Goal: Information Seeking & Learning: Learn about a topic

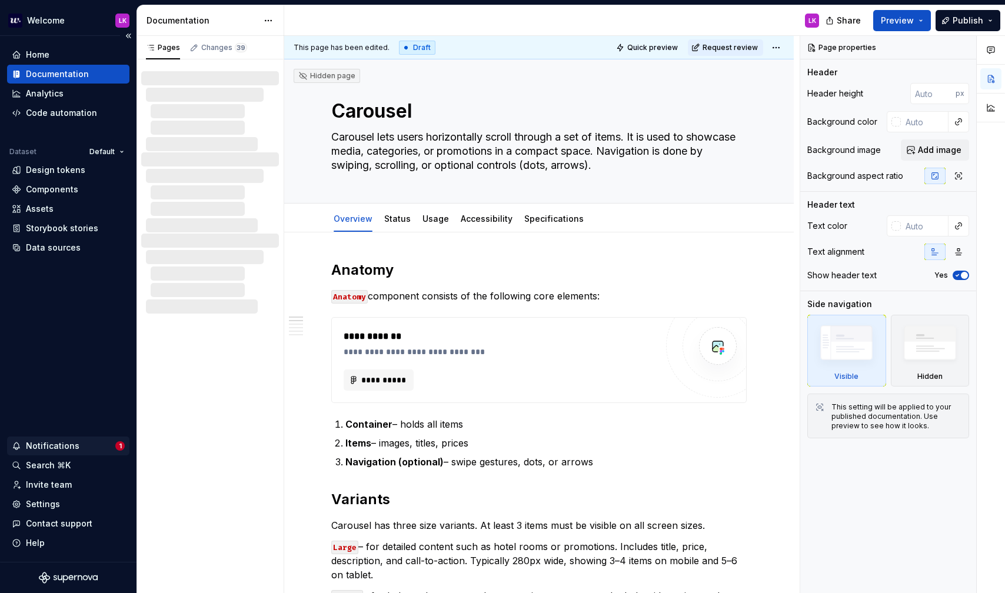
type textarea "*"
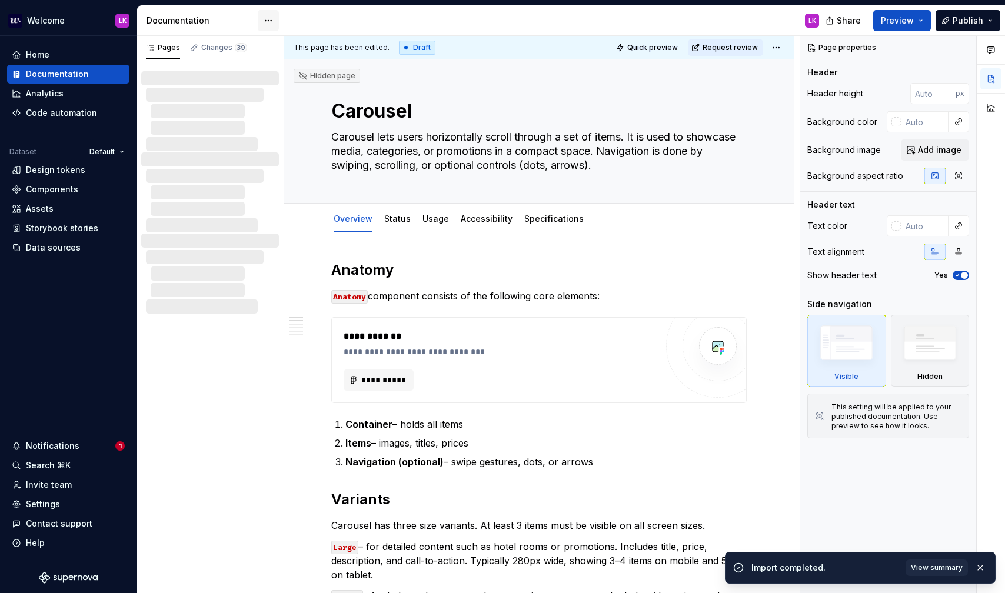
click at [265, 21] on html "Welcome LK Home Documentation Analytics Code automation Dataset Default Design …" at bounding box center [502, 296] width 1005 height 593
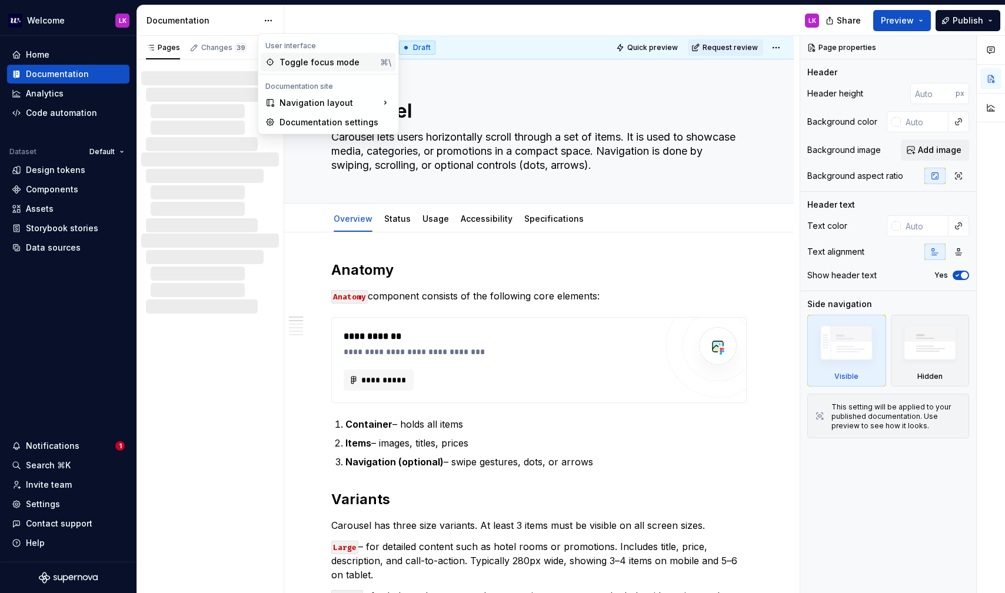
click at [308, 62] on div "Toggle focus mode" at bounding box center [328, 62] width 96 height 12
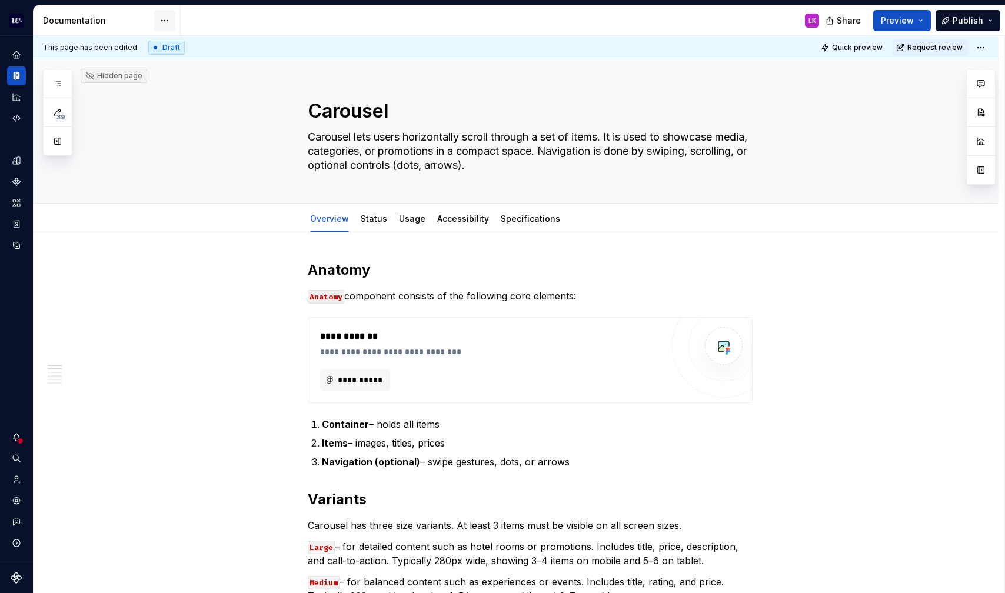
click at [170, 26] on html "Welcome LK Dataset Default Documentation LK Share Preview Publish 39 Pages Chan…" at bounding box center [502, 296] width 1005 height 593
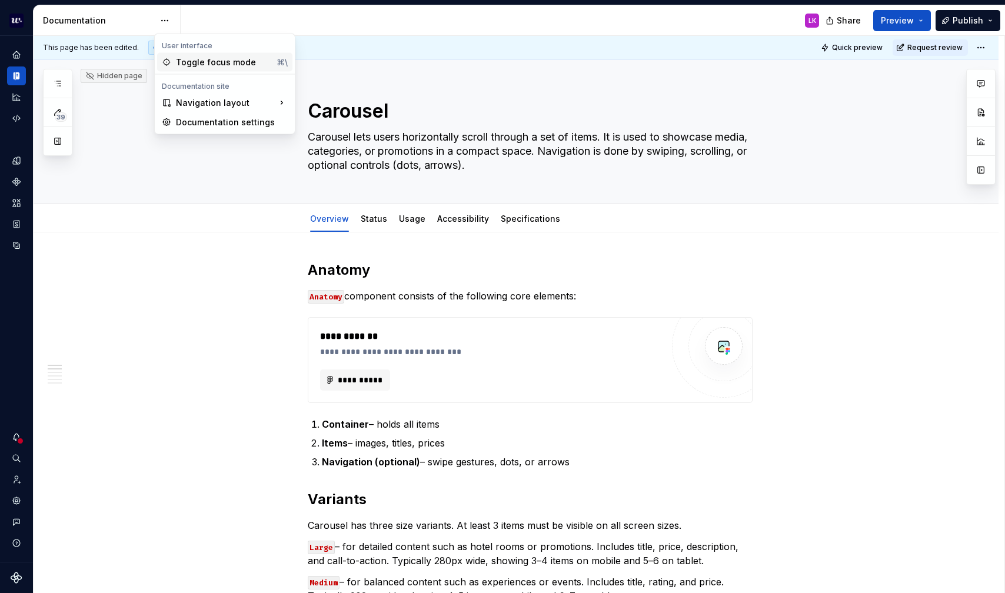
click at [177, 63] on div "Toggle focus mode" at bounding box center [224, 62] width 96 height 12
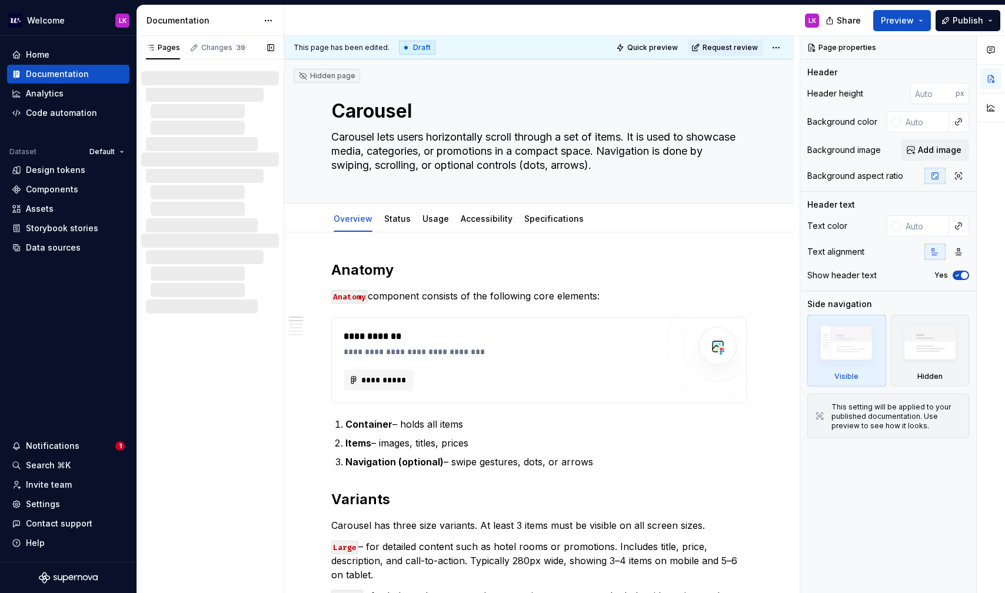
type textarea "*"
click at [56, 84] on div "Analytics" at bounding box center [68, 93] width 122 height 19
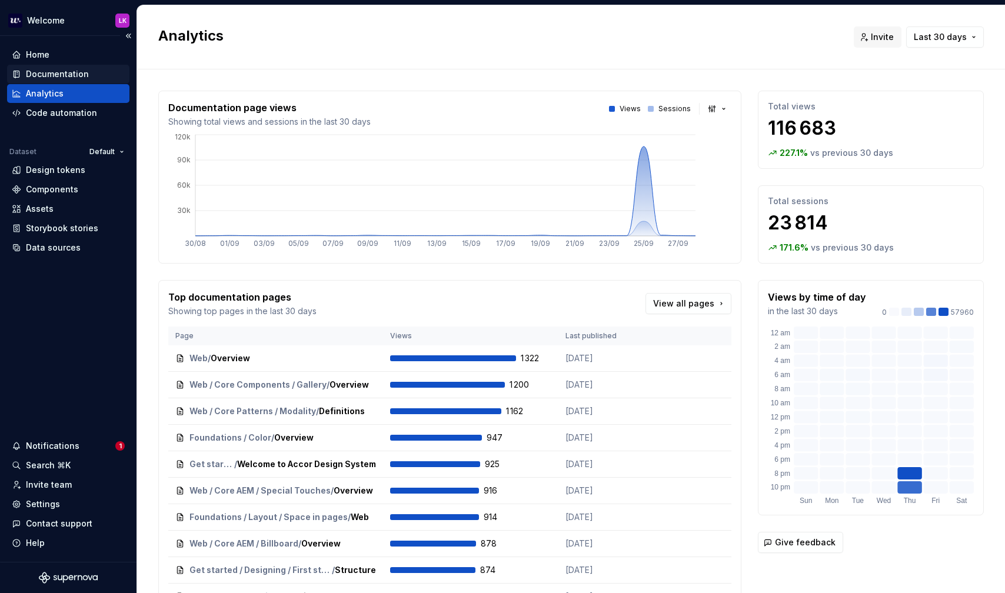
click at [48, 78] on div "Documentation" at bounding box center [57, 74] width 63 height 12
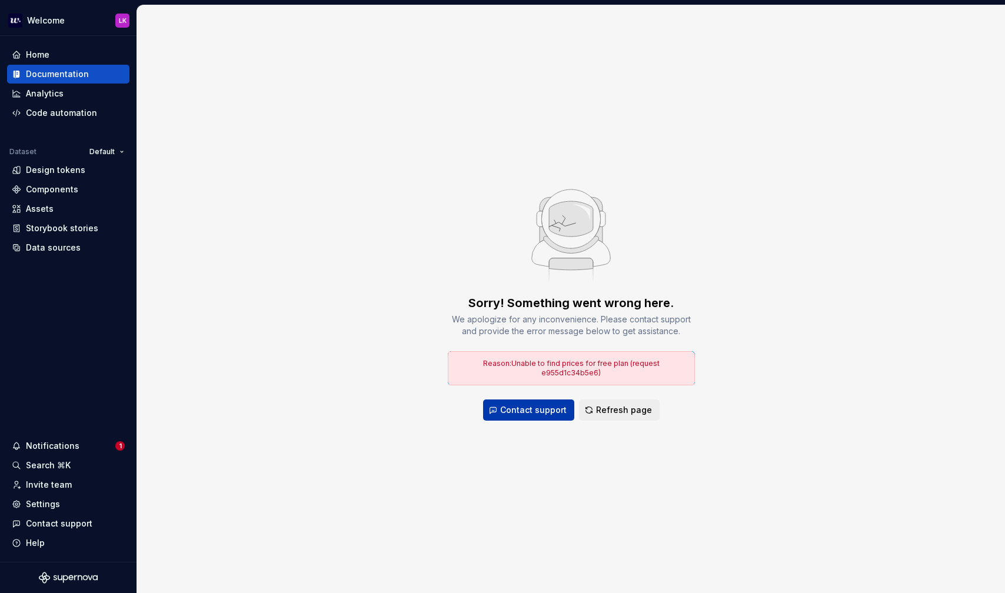
click at [500, 404] on button "Contact support" at bounding box center [528, 410] width 91 height 21
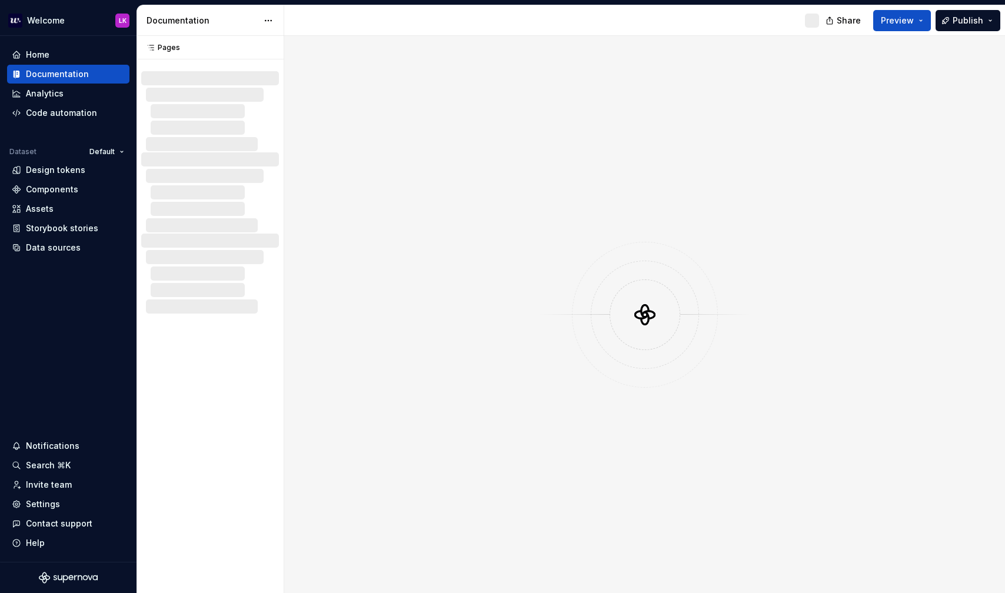
scroll to position [347, 0]
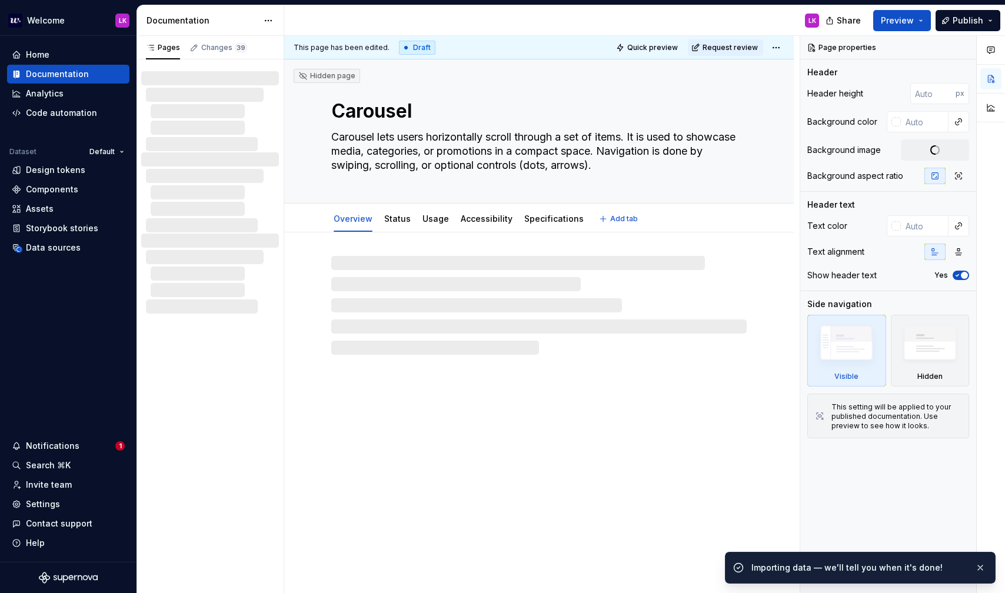
type textarea "*"
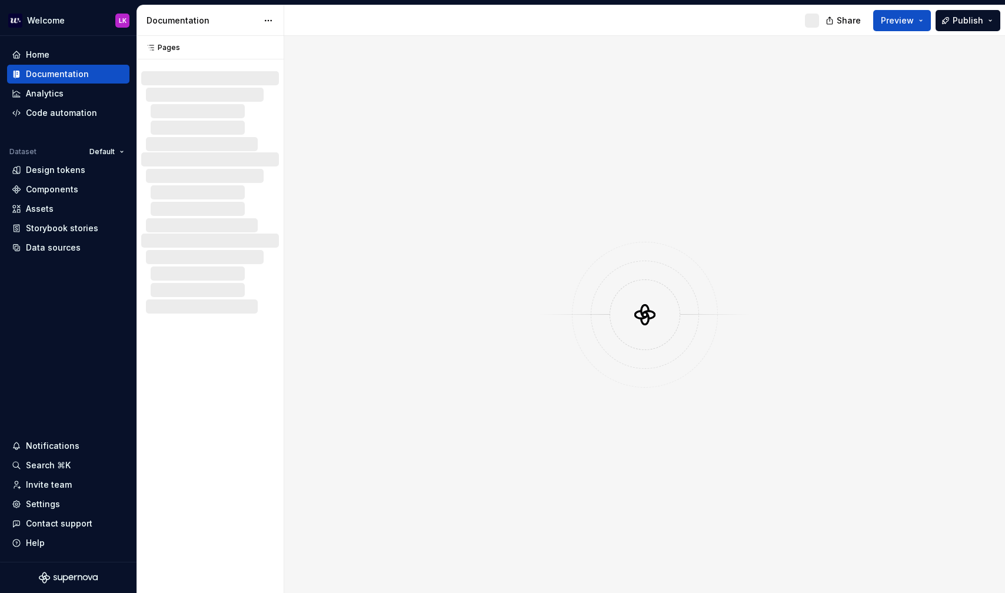
scroll to position [347, 0]
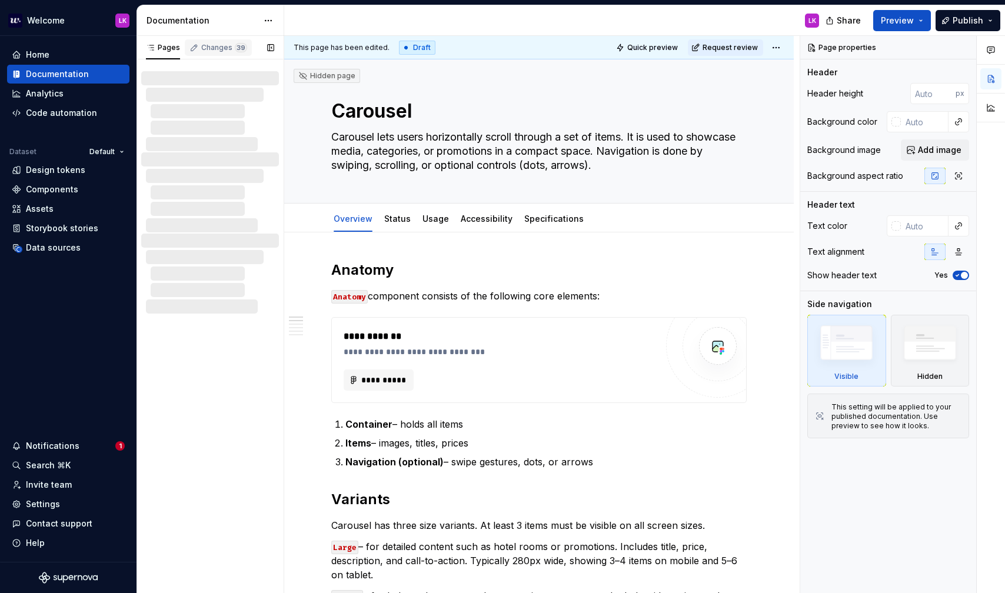
click at [207, 46] on div "Changes 39" at bounding box center [224, 47] width 46 height 9
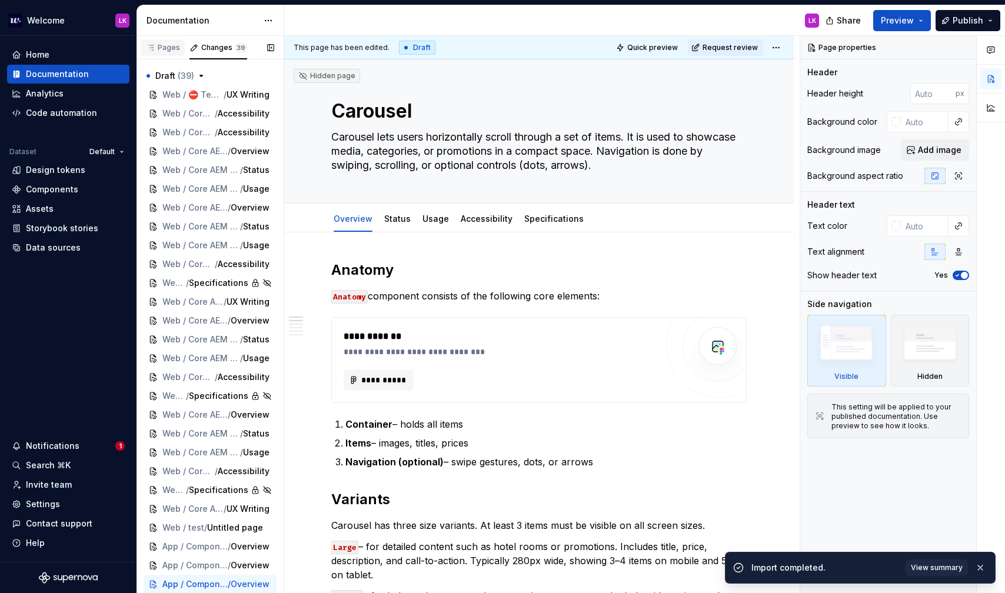
click at [166, 45] on div "Pages" at bounding box center [163, 47] width 34 height 9
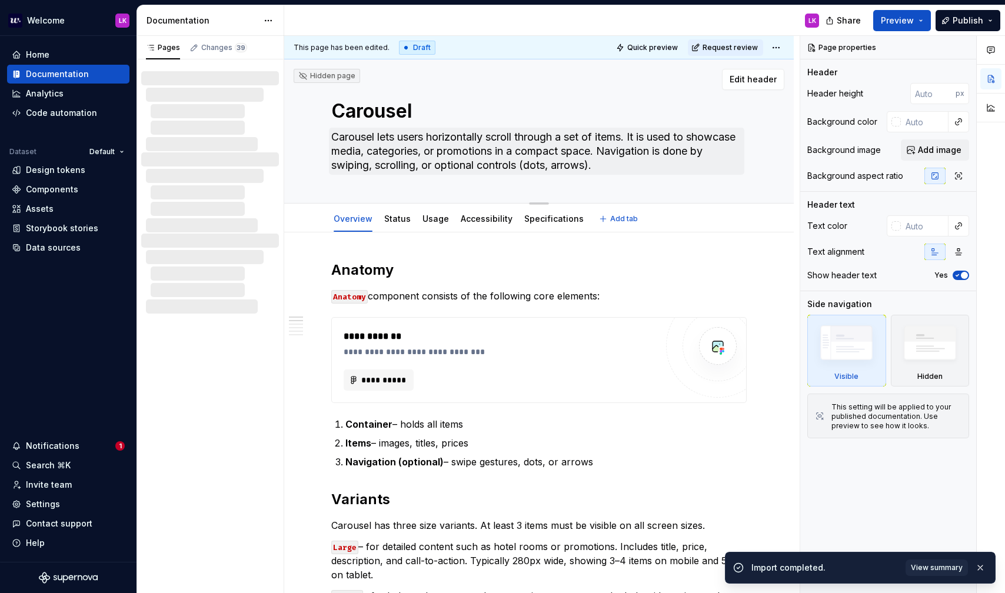
type textarea "*"
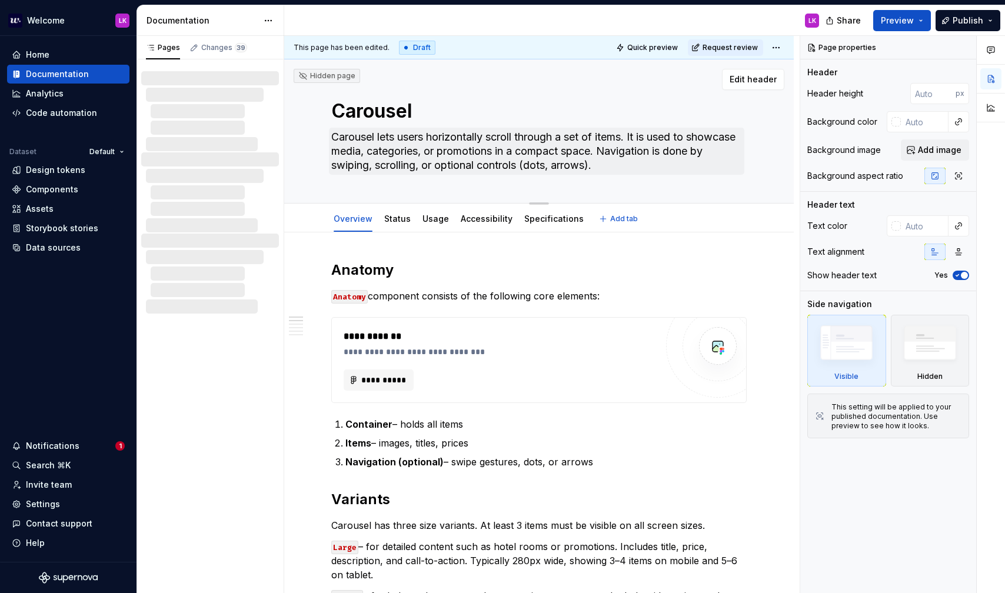
type textarea "*"
